Goal: Entertainment & Leisure: Consume media (video, audio)

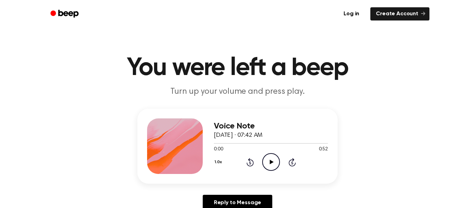
click at [275, 178] on div "Voice Note September 26, 2025 · 07:42 AM 0:00 0:52 Your browser does not suppor…" at bounding box center [237, 146] width 200 height 75
click at [269, 166] on icon "Play Audio" at bounding box center [271, 162] width 18 height 18
click at [277, 173] on div "Voice Note September 26, 2025 · 07:42 AM 0:52 0:52 Your browser does not suppor…" at bounding box center [271, 146] width 114 height 56
click at [273, 169] on icon "Play Audio" at bounding box center [271, 162] width 18 height 18
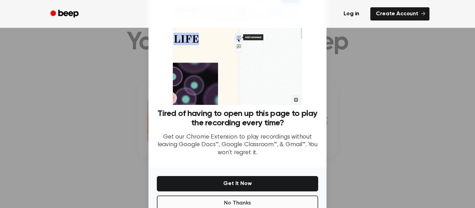
scroll to position [26, 0]
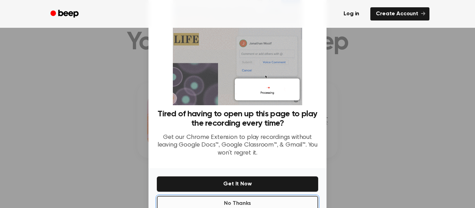
click at [264, 205] on button "No Thanks" at bounding box center [237, 203] width 161 height 15
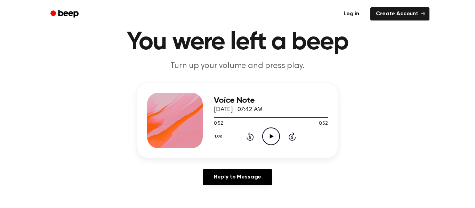
click at [262, 137] on icon "Play Audio" at bounding box center [271, 137] width 18 height 18
click at [265, 136] on icon "Pause Audio" at bounding box center [271, 137] width 18 height 18
click at [251, 137] on icon "Rewind 5 seconds" at bounding box center [250, 136] width 8 height 9
click at [272, 136] on icon "Play Audio" at bounding box center [271, 137] width 18 height 18
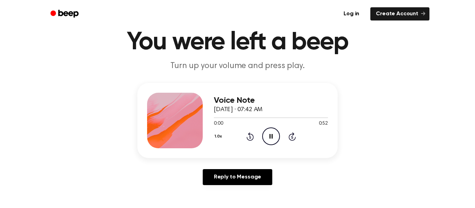
click at [272, 135] on icon at bounding box center [270, 136] width 3 height 5
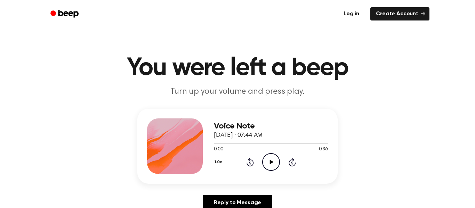
click at [266, 159] on icon "Play Audio" at bounding box center [271, 162] width 18 height 18
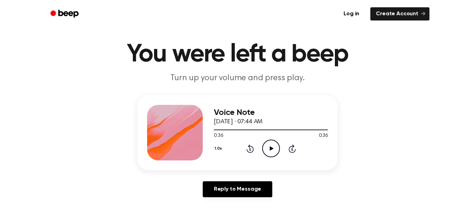
scroll to position [14, 0]
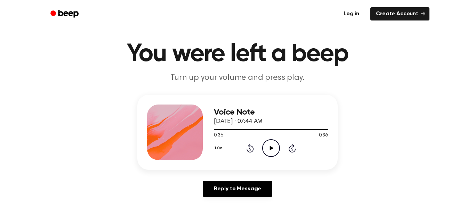
click at [276, 156] on icon "Play Audio" at bounding box center [271, 148] width 18 height 18
click at [280, 154] on div "1.0x Rewind 5 seconds Play Audio Skip 5 seconds" at bounding box center [271, 148] width 114 height 18
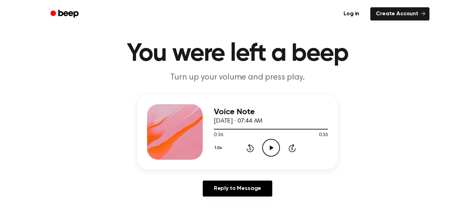
scroll to position [15, 0]
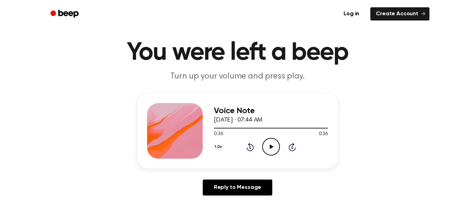
click at [272, 135] on div "0:36 0:36" at bounding box center [271, 134] width 114 height 7
click at [266, 145] on icon "Play Audio" at bounding box center [271, 147] width 18 height 18
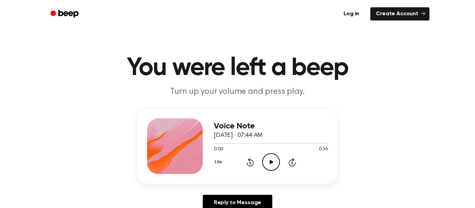
click at [269, 167] on icon "Play Audio" at bounding box center [271, 162] width 18 height 18
click at [273, 153] on div "0:00 0:24" at bounding box center [271, 149] width 114 height 7
click at [275, 167] on icon "Play Audio" at bounding box center [271, 162] width 18 height 18
click at [244, 143] on div at bounding box center [271, 143] width 114 height 1
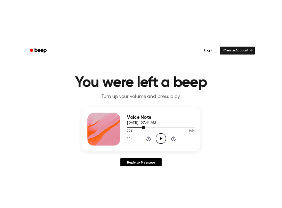
scroll to position [3, 0]
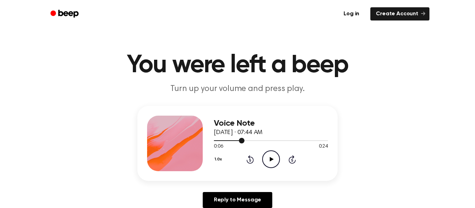
click at [270, 158] on icon "Play Audio" at bounding box center [271, 159] width 18 height 18
click at [249, 157] on icon at bounding box center [249, 159] width 7 height 8
click at [250, 160] on icon at bounding box center [250, 160] width 2 height 3
click at [248, 159] on icon "Rewind 5 seconds" at bounding box center [250, 159] width 8 height 9
click at [250, 160] on icon at bounding box center [250, 160] width 2 height 3
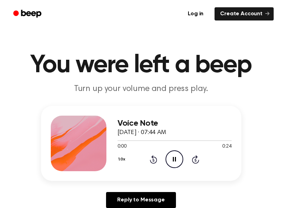
click at [246, 159] on div "Voice Note September 26, 2025 · 07:44 AM 0:00 0:24 Your browser does not suppor…" at bounding box center [140, 160] width 265 height 108
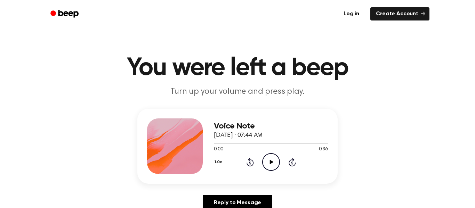
click at [271, 165] on icon "Play Audio" at bounding box center [271, 162] width 18 height 18
click at [147, 80] on h1 "You were left a beep" at bounding box center [237, 68] width 356 height 25
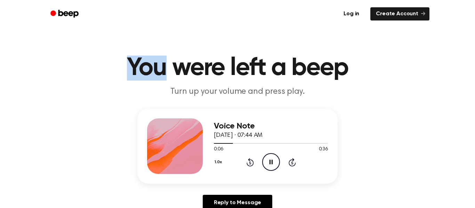
click at [147, 80] on h1 "You were left a beep" at bounding box center [237, 68] width 356 height 25
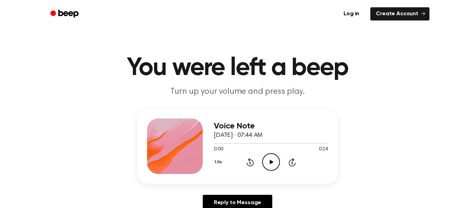
click at [261, 167] on div "1.0x Rewind 5 seconds Play Audio Skip 5 seconds" at bounding box center [271, 162] width 114 height 18
click at [269, 169] on icon "Play Audio" at bounding box center [271, 162] width 18 height 18
click at [274, 171] on icon "Play Audio" at bounding box center [271, 162] width 18 height 18
click at [270, 159] on icon "Play Audio" at bounding box center [271, 162] width 18 height 18
click at [263, 166] on circle at bounding box center [270, 162] width 17 height 17
